Goal: Task Accomplishment & Management: Use online tool/utility

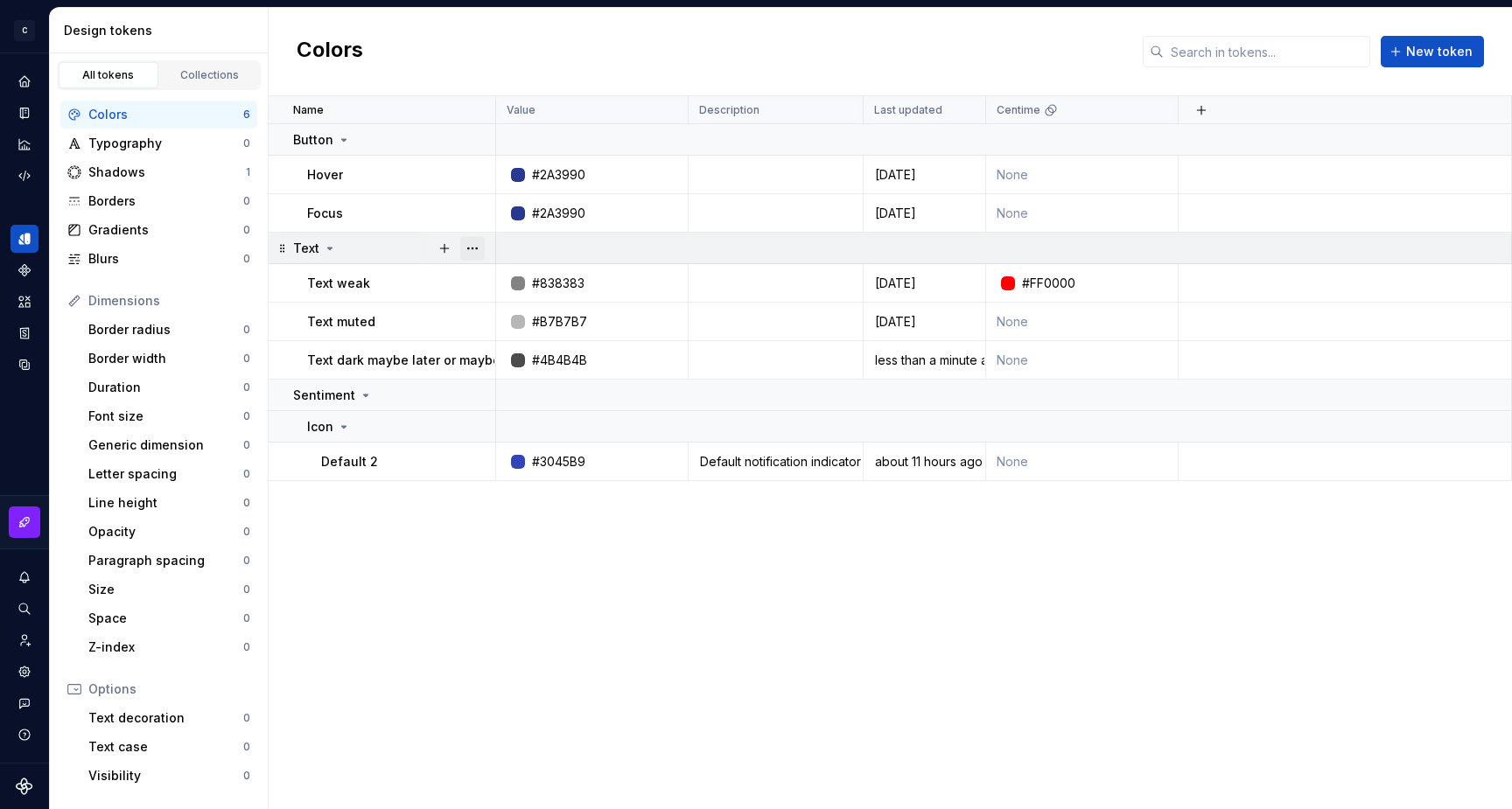
click at [471, 249] on button "button" at bounding box center [472, 248] width 25 height 25
click at [522, 279] on div "Rename" at bounding box center [549, 282] width 114 height 17
click at [664, 325] on div "#B7B7B7" at bounding box center [597, 321] width 179 height 17
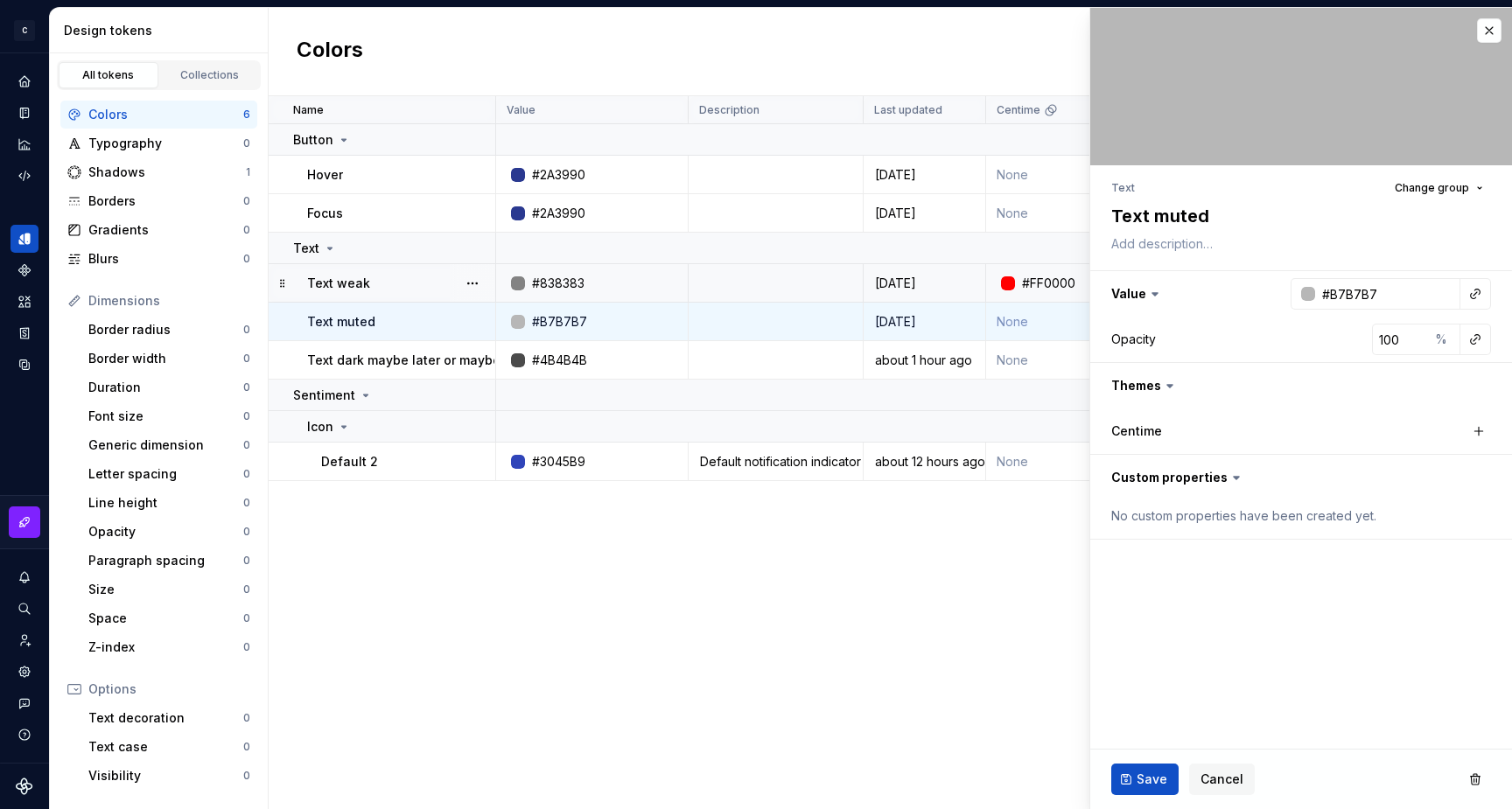
type textarea "*"
click at [1488, 29] on button "button" at bounding box center [1489, 30] width 25 height 25
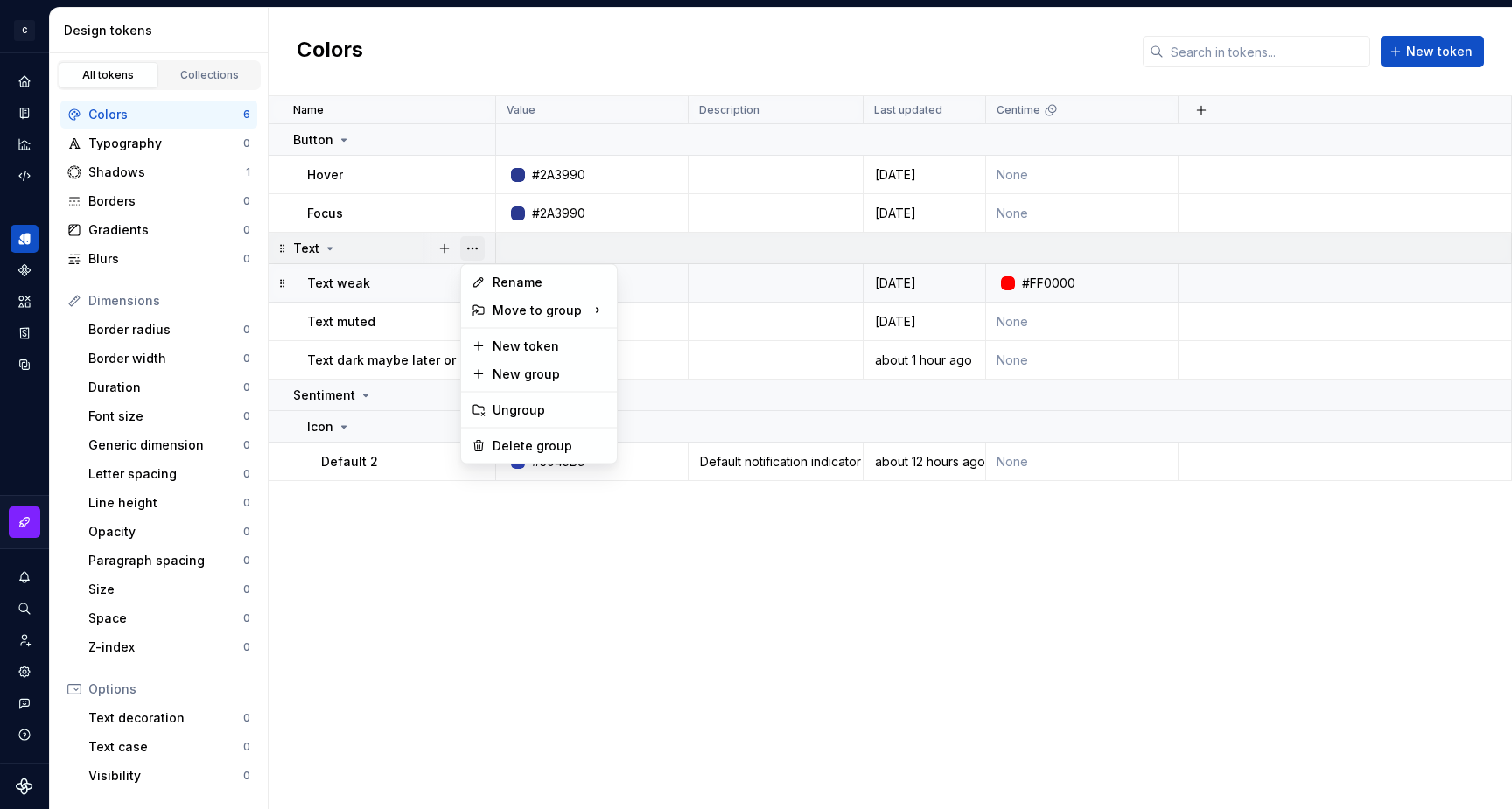
click at [472, 251] on button "button" at bounding box center [472, 248] width 25 height 25
click at [517, 286] on div "Rename" at bounding box center [549, 282] width 114 height 17
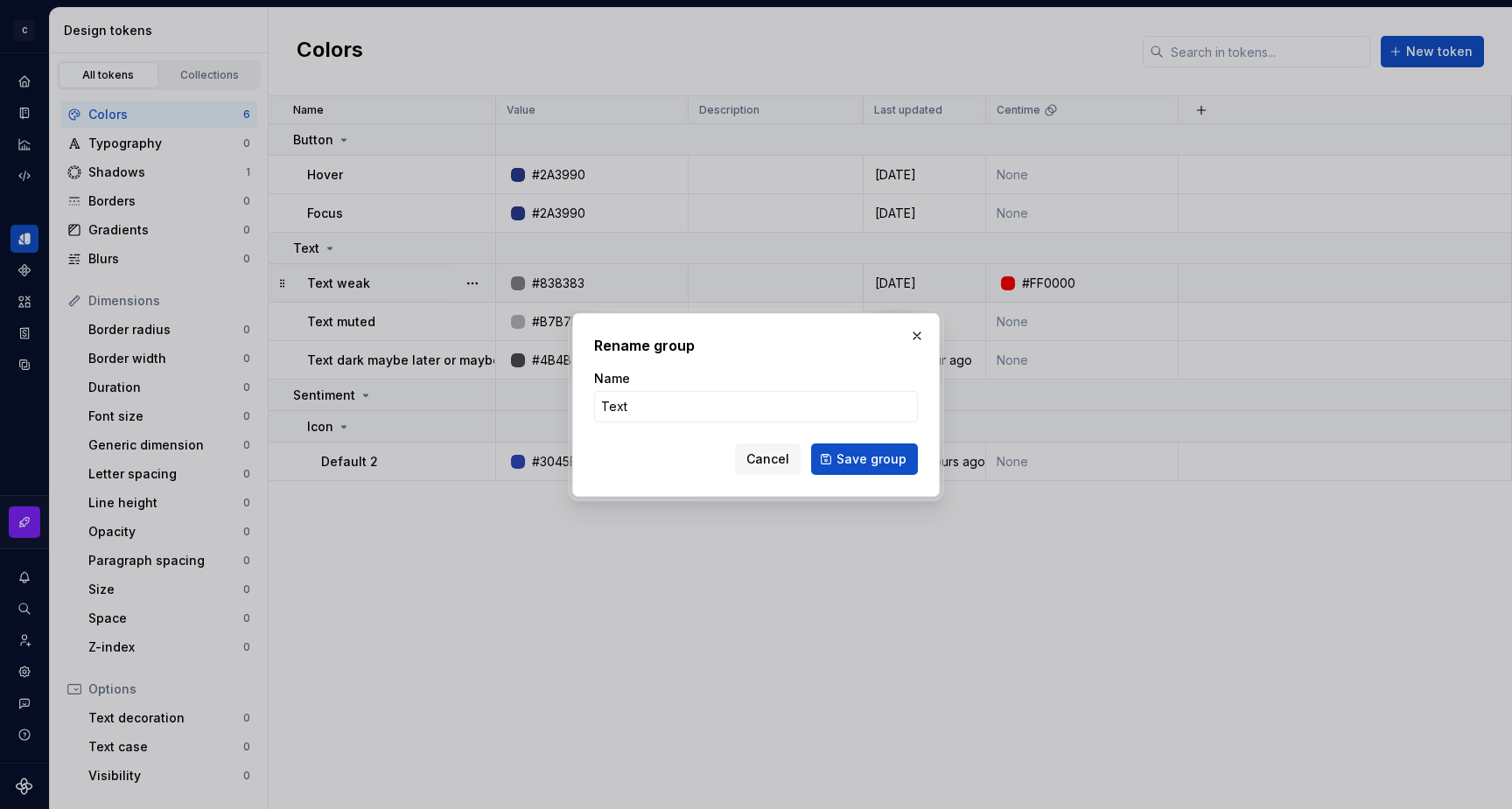
click at [843, 350] on h2 "Rename group" at bounding box center [756, 345] width 324 height 21
